Goal: Task Accomplishment & Management: Manage account settings

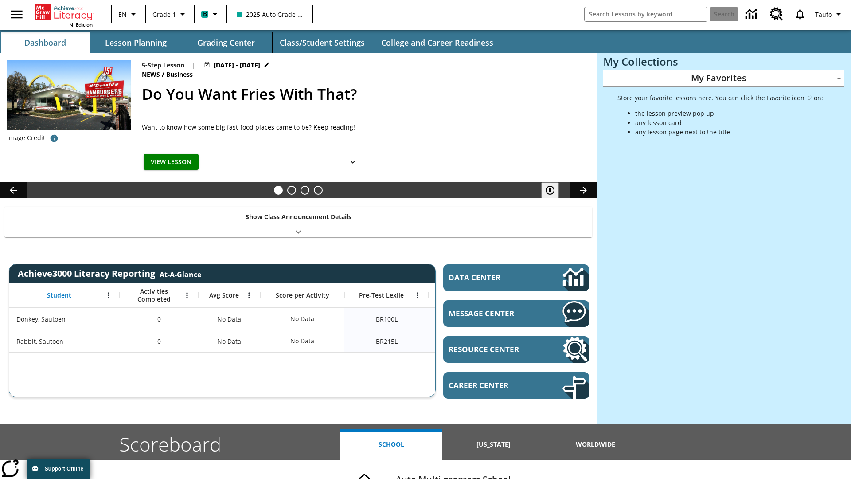
click at [322, 43] on button "Class/Student Settings" at bounding box center [322, 42] width 100 height 21
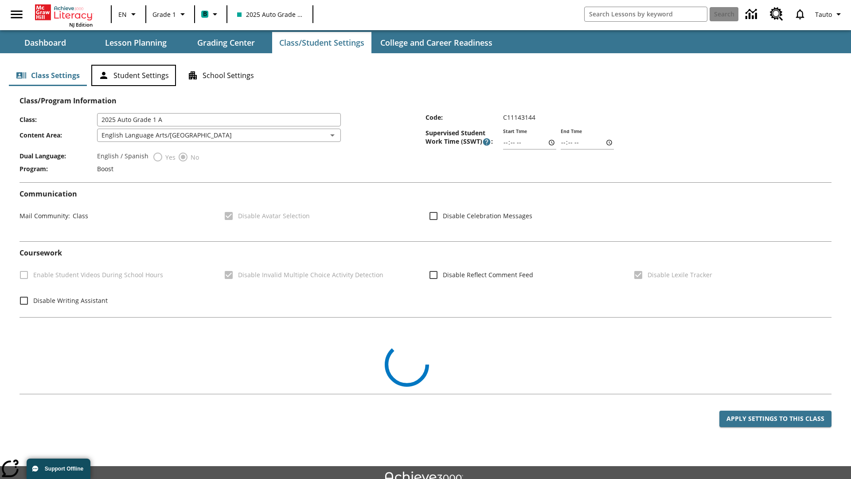
click at [133, 75] on button "Student Settings" at bounding box center [133, 75] width 85 height 21
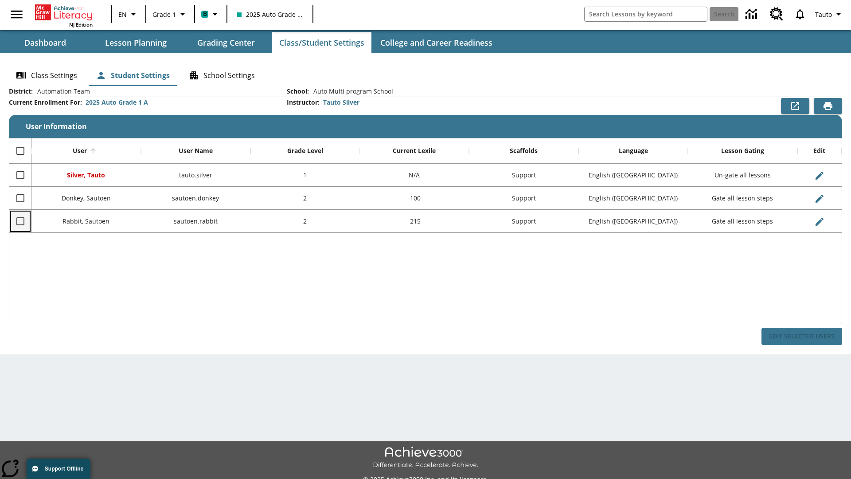
click at [20, 221] on input "Select row" at bounding box center [20, 221] width 19 height 19
checkbox input "true"
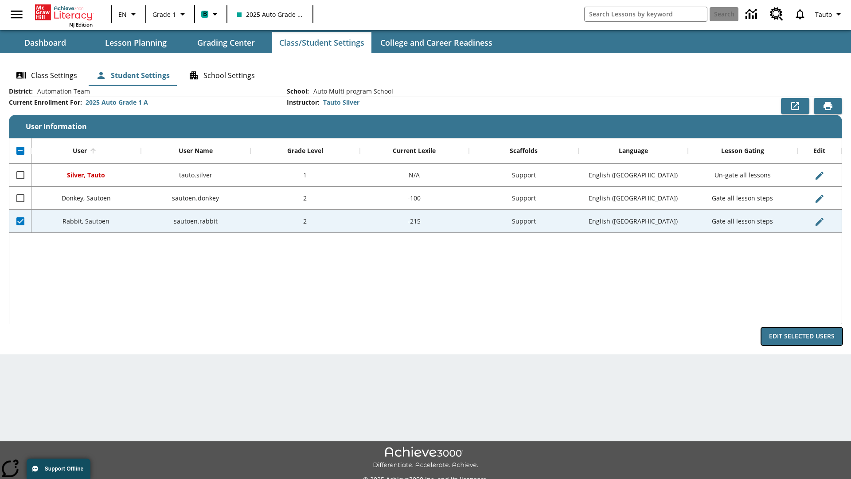
click at [802, 336] on button "Edit Selected Users" at bounding box center [802, 336] width 81 height 17
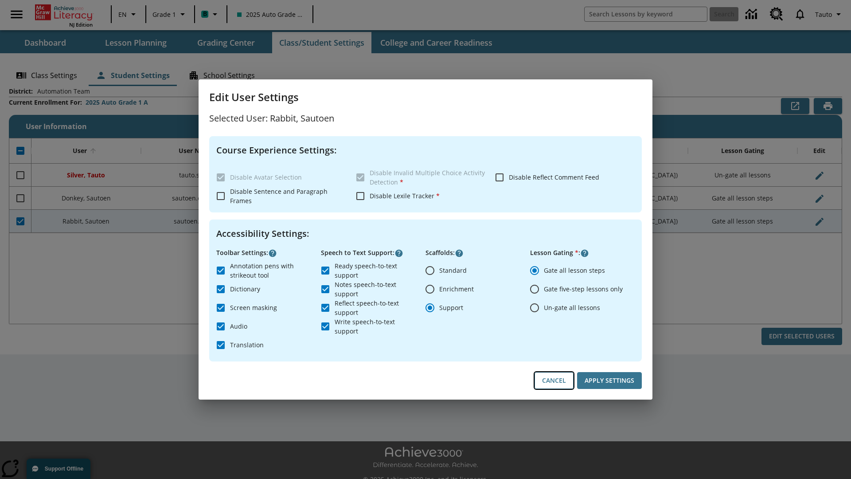
click at [554, 380] on button "Cancel" at bounding box center [554, 380] width 39 height 17
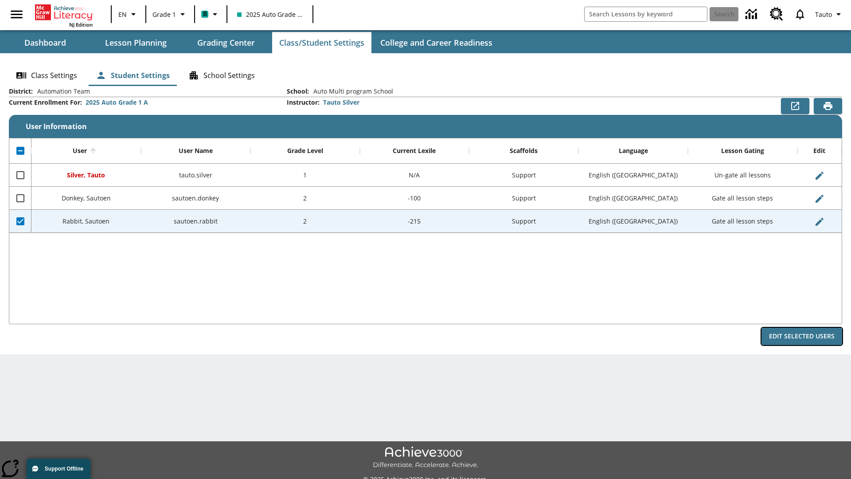
click at [802, 336] on button "Edit Selected Users" at bounding box center [802, 336] width 81 height 17
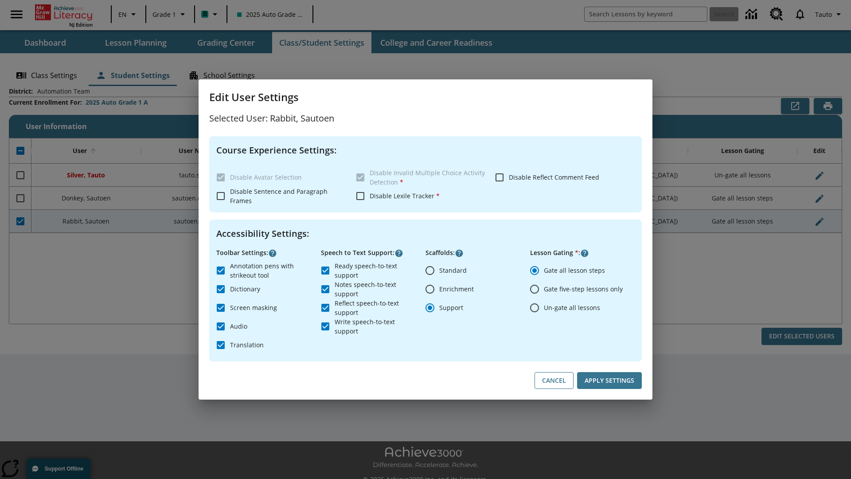
click at [325, 270] on input "Ready speech-to-text support" at bounding box center [325, 270] width 19 height 19
click at [610, 380] on button "Apply Settings" at bounding box center [609, 380] width 65 height 17
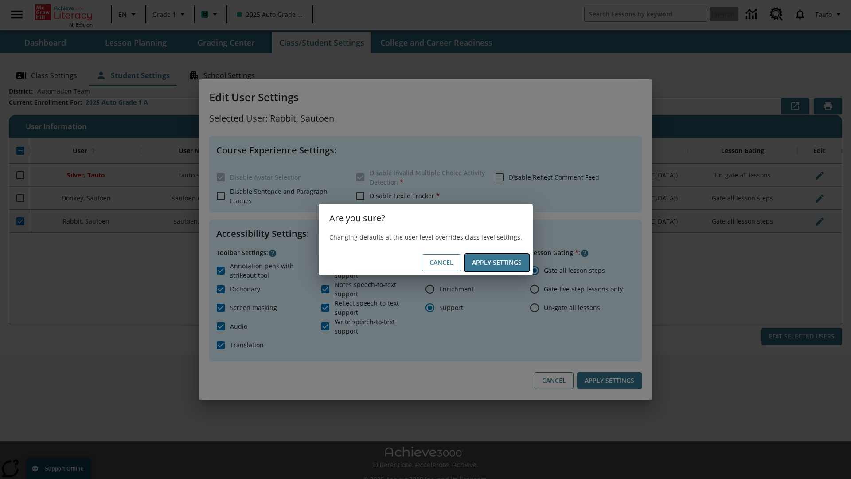
click at [497, 262] on button "Apply Settings" at bounding box center [497, 262] width 65 height 17
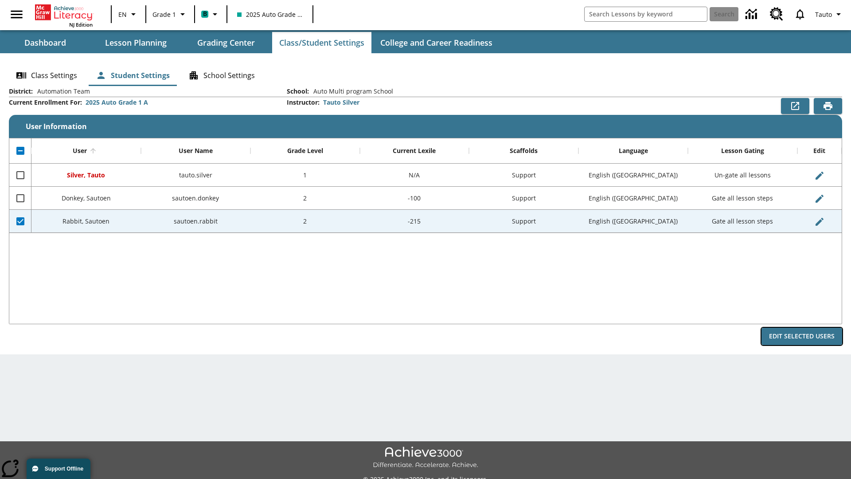
checkbox input "true"
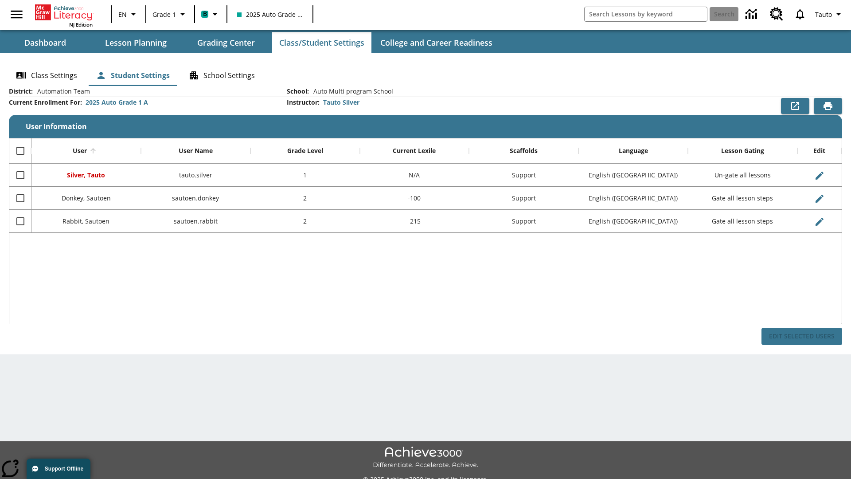
checkbox input "false"
click at [20, 221] on input "Select row" at bounding box center [20, 221] width 19 height 19
checkbox input "true"
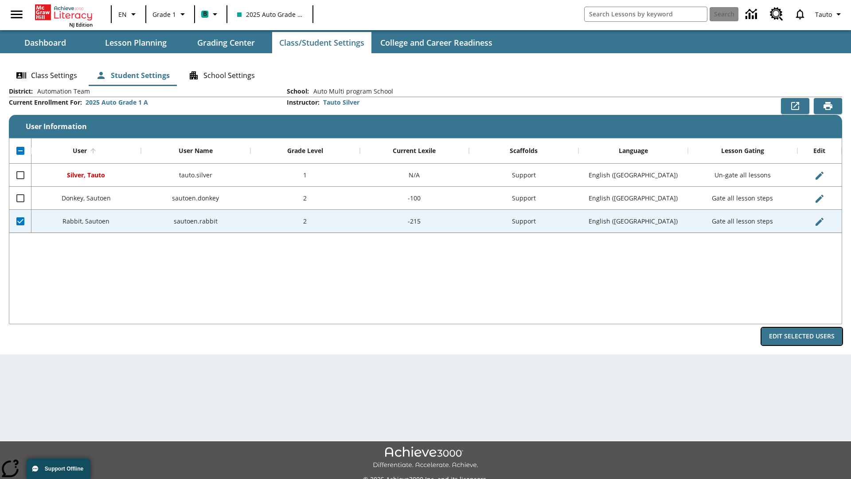
click at [802, 336] on button "Edit Selected Users" at bounding box center [802, 336] width 81 height 17
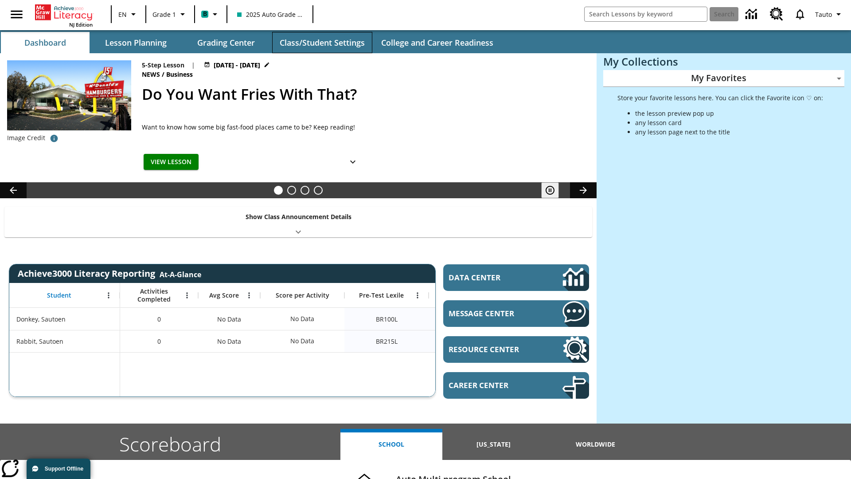
click at [322, 43] on button "Class/Student Settings" at bounding box center [322, 42] width 100 height 21
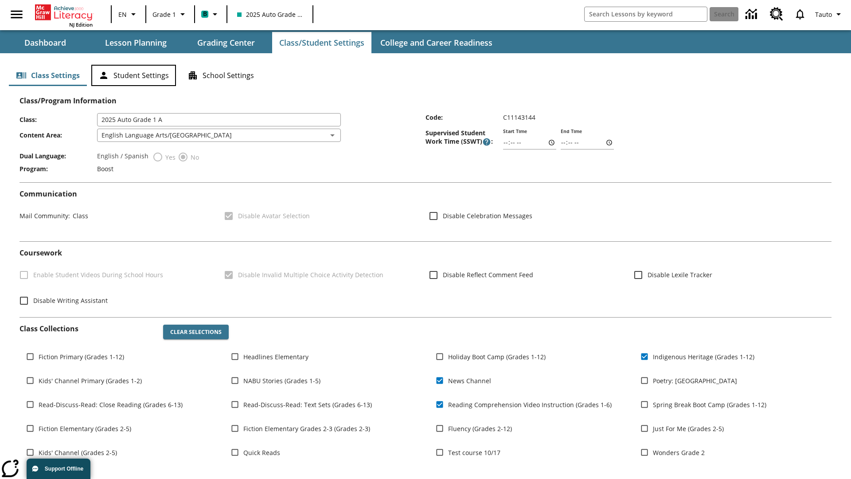
click at [133, 75] on button "Student Settings" at bounding box center [133, 75] width 85 height 21
